Goal: Transaction & Acquisition: Purchase product/service

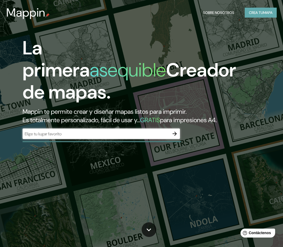
click at [261, 13] on font "Crea tu" at bounding box center [256, 12] width 14 height 5
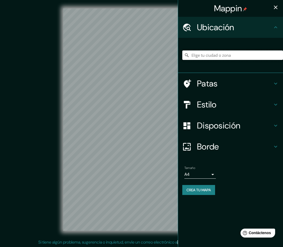
click at [218, 58] on input "Elige tu ciudad o zona" at bounding box center [233, 54] width 101 height 9
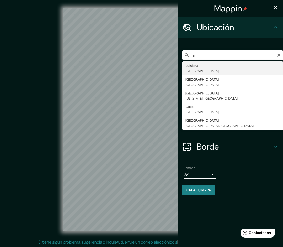
type input "l"
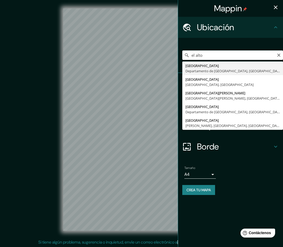
type input "[GEOGRAPHIC_DATA], [GEOGRAPHIC_DATA], [GEOGRAPHIC_DATA]"
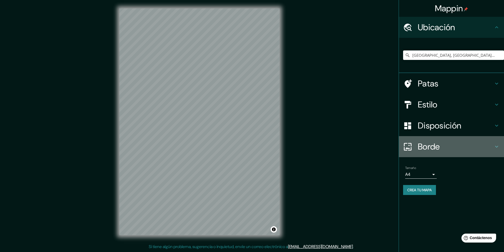
click at [283, 148] on font "Borde" at bounding box center [429, 146] width 22 height 11
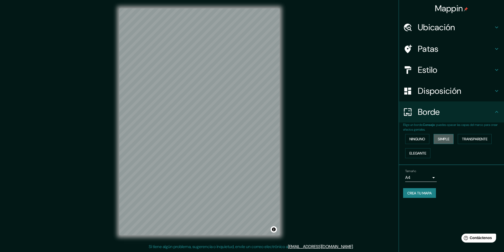
click at [283, 139] on font "Simple" at bounding box center [444, 139] width 12 height 5
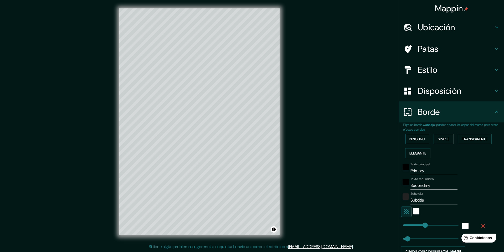
click at [283, 138] on font "Ninguno" at bounding box center [417, 139] width 16 height 5
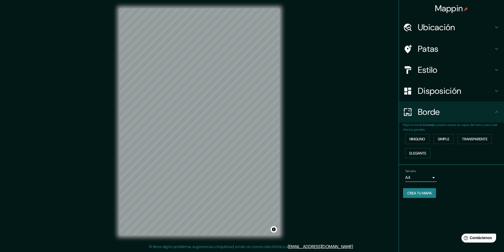
click at [283, 95] on font "Disposición" at bounding box center [439, 90] width 43 height 11
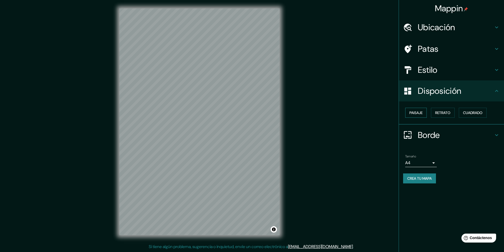
click at [283, 113] on font "Paisaje" at bounding box center [415, 112] width 13 height 5
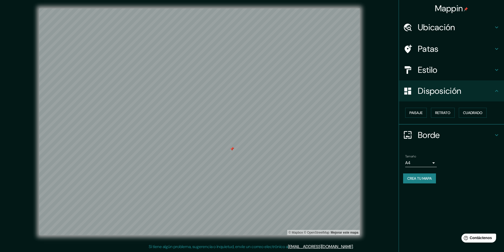
click at [232, 149] on div at bounding box center [232, 149] width 4 height 4
click at [283, 51] on h4 "Patas" at bounding box center [456, 49] width 76 height 11
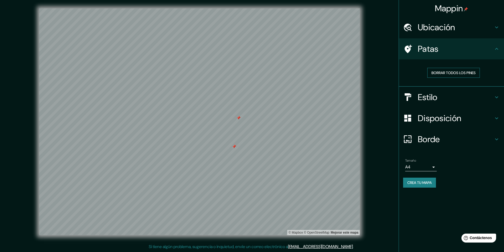
click at [283, 73] on font "Borrar todos los pines" at bounding box center [453, 72] width 44 height 5
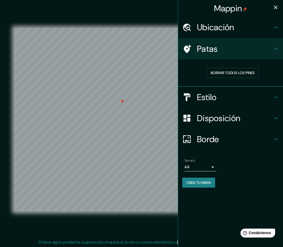
click at [120, 103] on div at bounding box center [122, 101] width 4 height 4
click at [205, 119] on font "Disposición" at bounding box center [218, 118] width 43 height 11
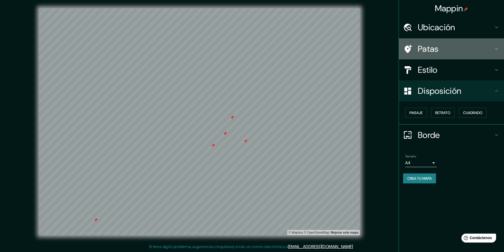
click at [283, 53] on font "Patas" at bounding box center [428, 48] width 21 height 11
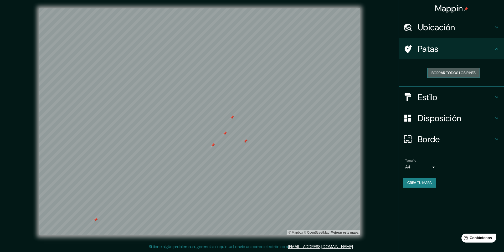
click at [283, 73] on font "Borrar todos los pines" at bounding box center [453, 72] width 44 height 5
click at [283, 97] on h4 "Estilo" at bounding box center [456, 97] width 76 height 11
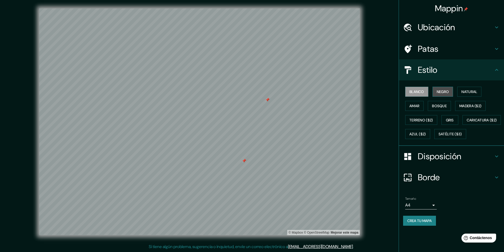
click at [283, 89] on font "Negro" at bounding box center [443, 91] width 12 height 7
click at [283, 91] on font "Natural" at bounding box center [469, 91] width 16 height 5
click at [283, 103] on font "Amar" at bounding box center [414, 105] width 10 height 5
click at [283, 104] on button "Bosque" at bounding box center [439, 106] width 23 height 10
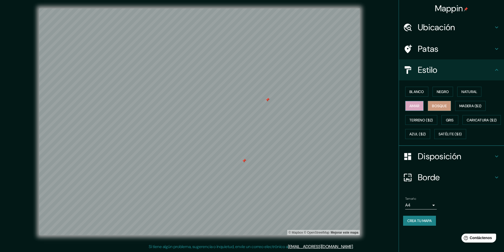
click at [283, 105] on font "Amar" at bounding box center [414, 105] width 10 height 5
click at [283, 120] on font "Gris" at bounding box center [450, 120] width 8 height 5
click at [259, 89] on div at bounding box center [260, 88] width 4 height 4
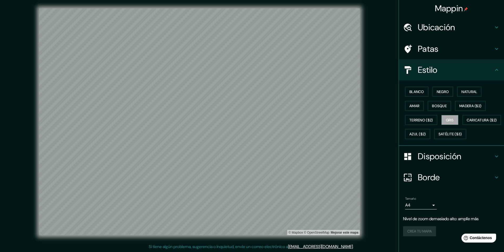
click at [283, 24] on font "Ubicación" at bounding box center [436, 27] width 37 height 11
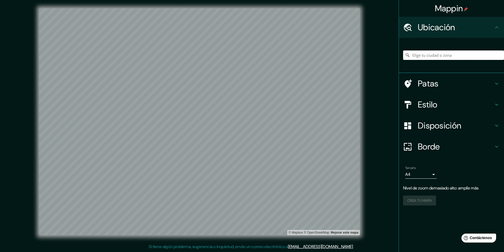
click at [283, 58] on input "Elige tu ciudad o zona" at bounding box center [453, 54] width 101 height 9
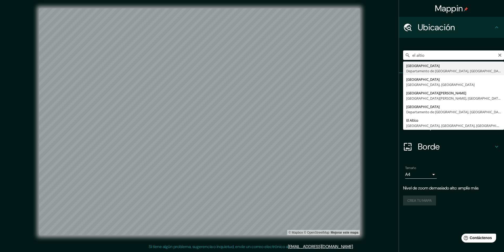
type input "[GEOGRAPHIC_DATA], [GEOGRAPHIC_DATA], [GEOGRAPHIC_DATA]"
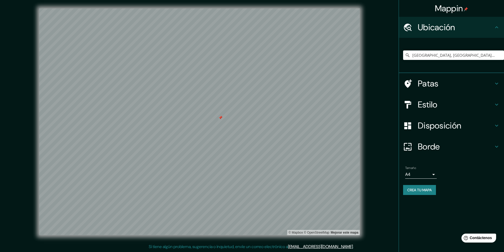
click at [283, 80] on h4 "Patas" at bounding box center [456, 83] width 76 height 11
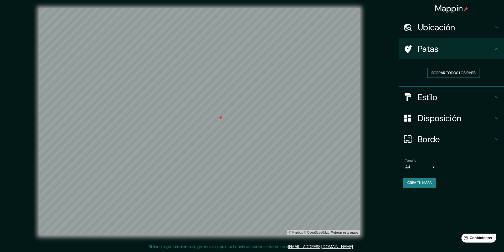
click at [283, 69] on button "Borrar todos los pines" at bounding box center [453, 73] width 53 height 10
click at [25, 111] on div "Mappin Ubicación [GEOGRAPHIC_DATA], [GEOGRAPHIC_DATA], [GEOGRAPHIC_DATA] Patas …" at bounding box center [252, 126] width 504 height 252
click at [283, 179] on button "Crea tu mapa" at bounding box center [419, 183] width 33 height 10
click at [283, 182] on div "Crea tu mapa" at bounding box center [451, 183] width 97 height 10
click at [283, 183] on font "Crea tu mapa" at bounding box center [419, 182] width 24 height 5
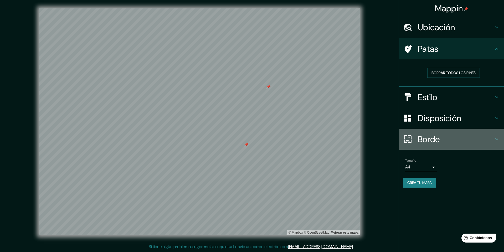
click at [283, 138] on h4 "Borde" at bounding box center [456, 139] width 76 height 11
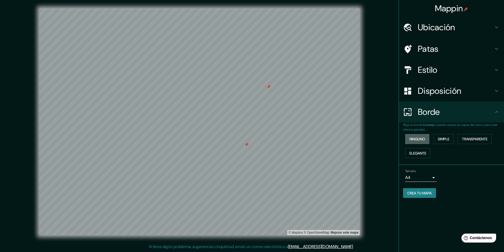
click at [283, 139] on font "Ninguno" at bounding box center [417, 139] width 16 height 5
click at [283, 153] on font "Elegante" at bounding box center [417, 153] width 17 height 5
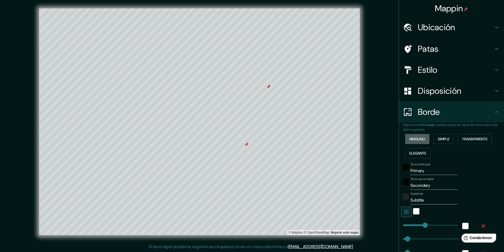
click at [283, 137] on font "Ninguno" at bounding box center [417, 139] width 16 height 5
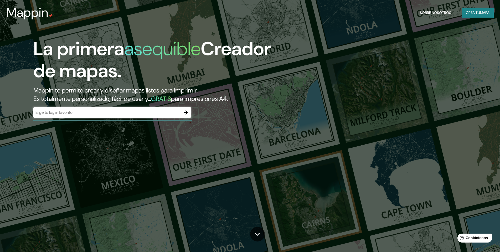
click at [130, 116] on div "​" at bounding box center [112, 112] width 158 height 11
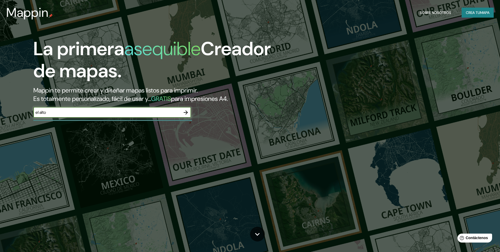
type input "el alto"
click at [185, 114] on icon "button" at bounding box center [186, 112] width 6 height 6
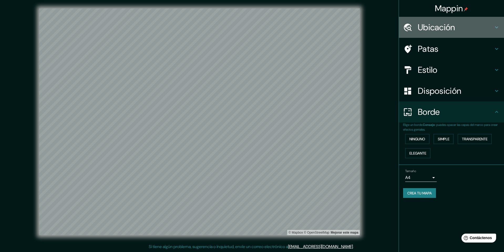
click at [283, 31] on font "Ubicación" at bounding box center [436, 27] width 37 height 11
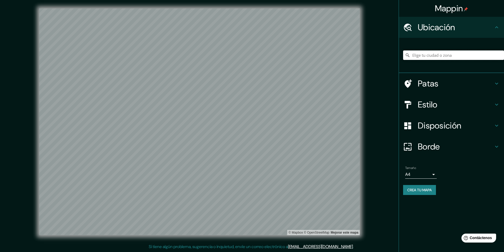
click at [283, 58] on input "Elige tu ciudad o zona" at bounding box center [453, 54] width 101 height 9
type input "[GEOGRAPHIC_DATA], [GEOGRAPHIC_DATA], [GEOGRAPHIC_DATA]"
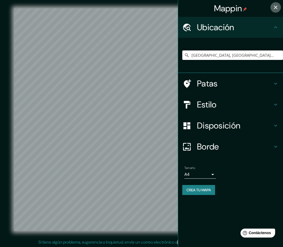
click at [276, 5] on icon "button" at bounding box center [276, 7] width 6 height 6
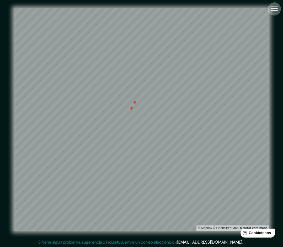
click at [276, 7] on icon "button" at bounding box center [274, 9] width 7 height 5
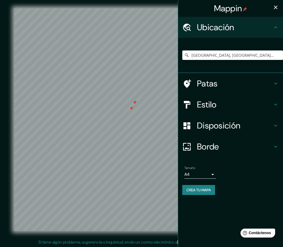
click at [232, 83] on h4 "Patas" at bounding box center [235, 83] width 76 height 11
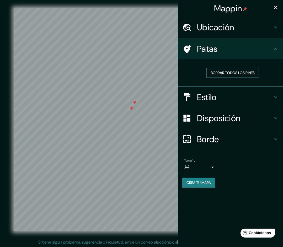
click at [237, 70] on font "Borrar todos los pines" at bounding box center [233, 72] width 44 height 7
click at [277, 6] on icon "button" at bounding box center [276, 7] width 6 height 6
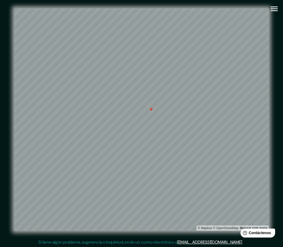
click at [272, 9] on icon "button" at bounding box center [274, 9] width 7 height 5
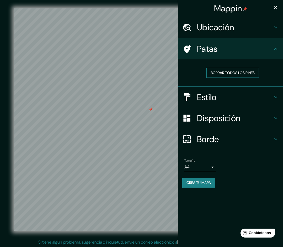
click at [236, 72] on font "Borrar todos los pines" at bounding box center [233, 72] width 44 height 5
click at [277, 5] on icon "button" at bounding box center [276, 7] width 6 height 6
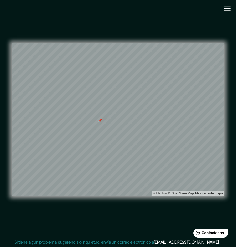
click at [132, 26] on div "© Mapbox © OpenStreetMap Mejorar este mapa" at bounding box center [118, 119] width 212 height 222
